Goal: Check status: Check status

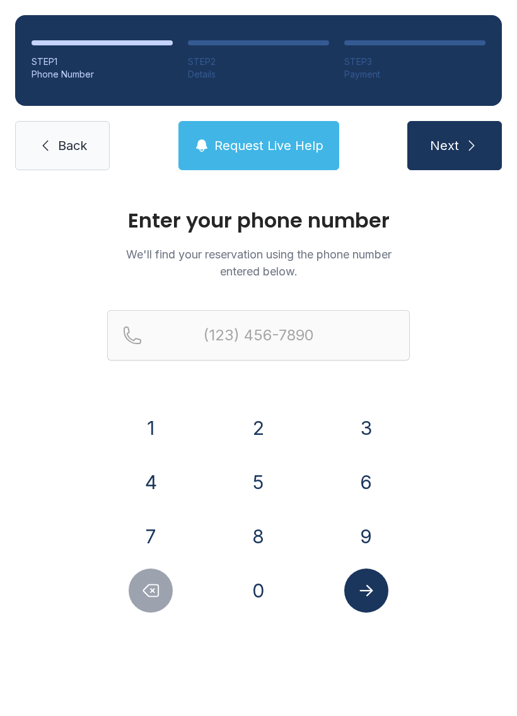
click at [356, 415] on button "3" at bounding box center [366, 428] width 44 height 44
click at [266, 467] on button "5" at bounding box center [258, 482] width 44 height 44
click at [258, 414] on button "2" at bounding box center [258, 428] width 44 height 44
click at [258, 421] on button "2" at bounding box center [258, 428] width 44 height 44
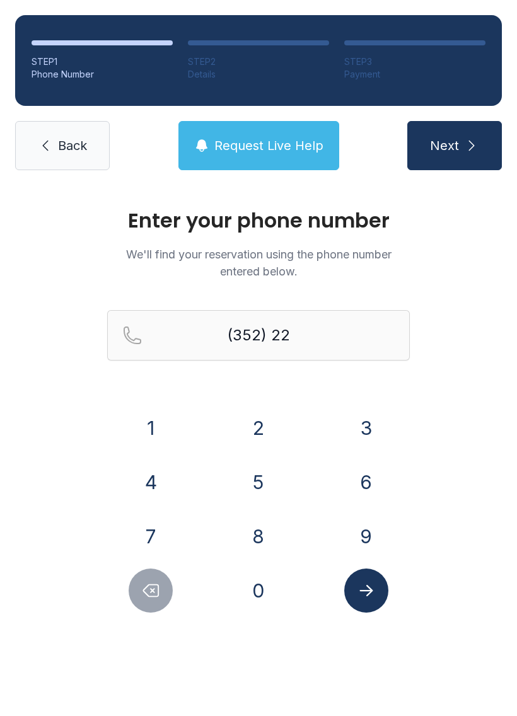
click at [258, 421] on button "2" at bounding box center [258, 428] width 44 height 44
click at [367, 406] on button "3" at bounding box center [366, 428] width 44 height 44
click at [258, 597] on button "0" at bounding box center [258, 590] width 44 height 44
click at [263, 539] on button "8" at bounding box center [258, 536] width 44 height 44
click at [146, 548] on button "7" at bounding box center [151, 536] width 44 height 44
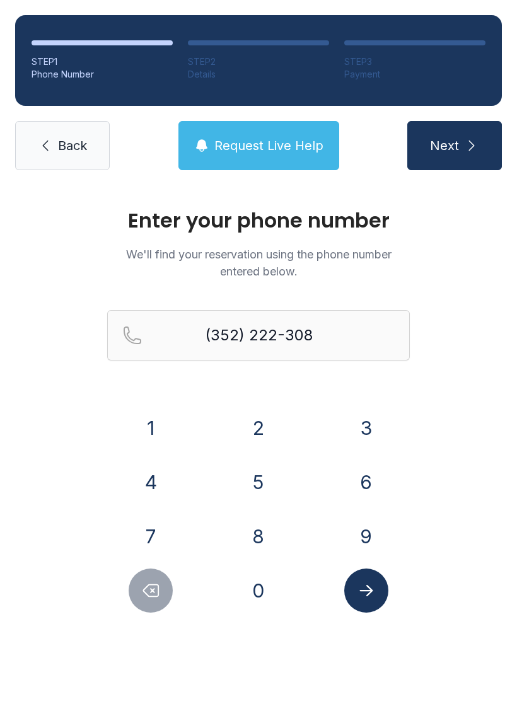
type input "[PHONE_NUMBER]"
click at [374, 602] on button "Submit lookup form" at bounding box center [366, 590] width 44 height 44
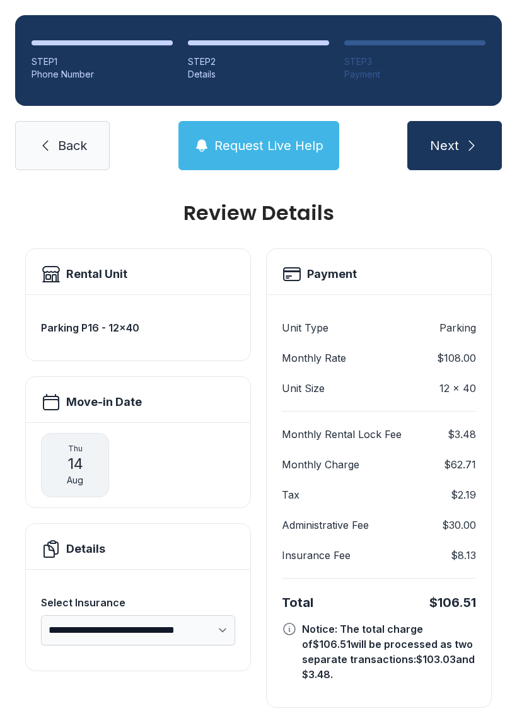
scroll to position [7, 0]
click at [70, 123] on link "Back" at bounding box center [62, 145] width 95 height 49
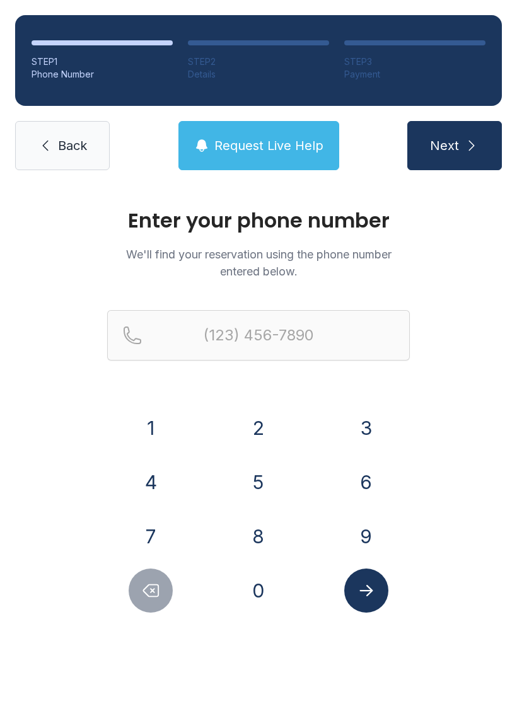
click at [52, 151] on icon at bounding box center [45, 145] width 15 height 15
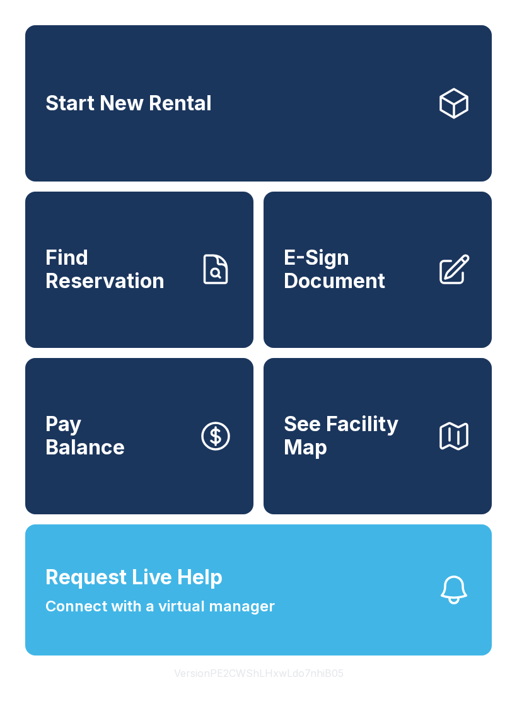
click at [119, 311] on link "Find Reservation" at bounding box center [139, 270] width 228 height 156
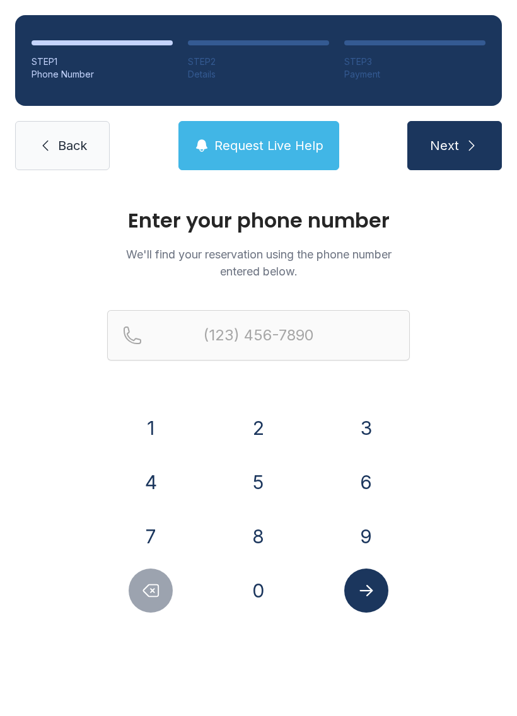
click at [55, 142] on link "Back" at bounding box center [62, 145] width 95 height 49
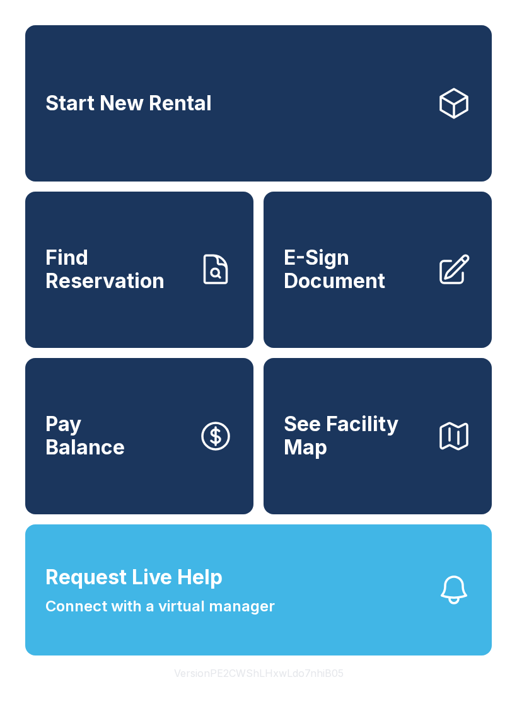
click at [160, 307] on link "Find Reservation" at bounding box center [139, 270] width 228 height 156
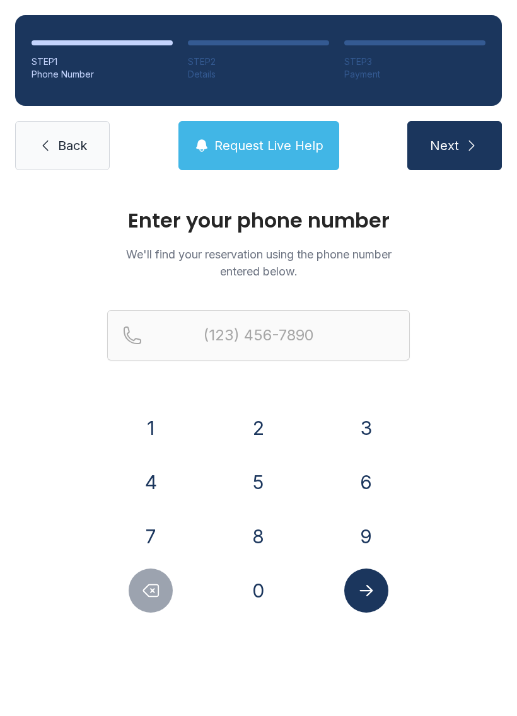
click at [363, 421] on button "3" at bounding box center [366, 428] width 44 height 44
click at [265, 477] on button "5" at bounding box center [258, 482] width 44 height 44
click at [244, 424] on button "2" at bounding box center [258, 428] width 44 height 44
click at [244, 423] on button "2" at bounding box center [258, 428] width 44 height 44
click at [247, 421] on button "2" at bounding box center [258, 428] width 44 height 44
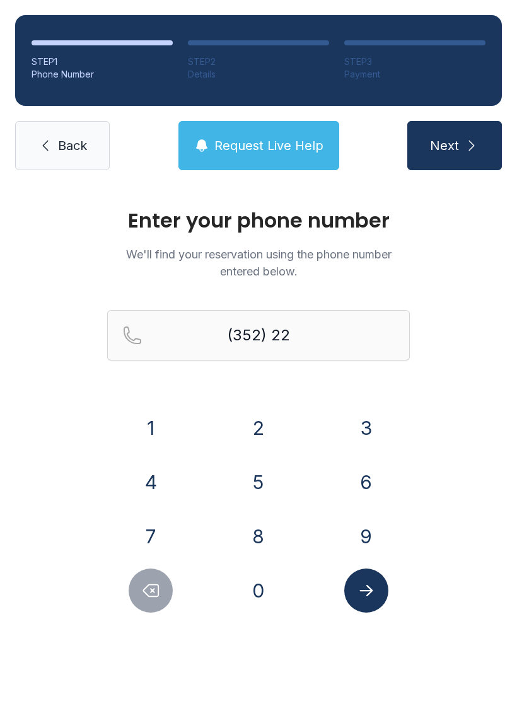
click at [247, 421] on button "2" at bounding box center [258, 428] width 44 height 44
click at [371, 408] on button "3" at bounding box center [366, 428] width 44 height 44
click at [278, 590] on button "0" at bounding box center [258, 590] width 44 height 44
click at [255, 541] on button "8" at bounding box center [258, 536] width 44 height 44
click at [144, 543] on button "7" at bounding box center [151, 536] width 44 height 44
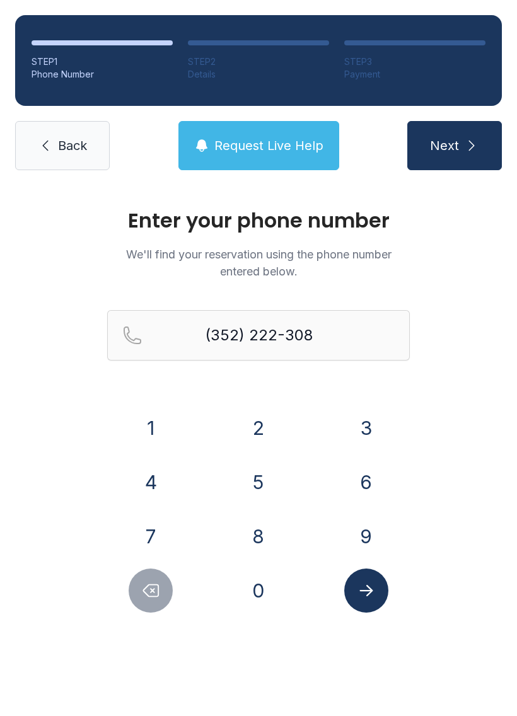
type input "[PHONE_NUMBER]"
click at [364, 602] on button "Submit lookup form" at bounding box center [366, 590] width 44 height 44
